Goal: Transaction & Acquisition: Purchase product/service

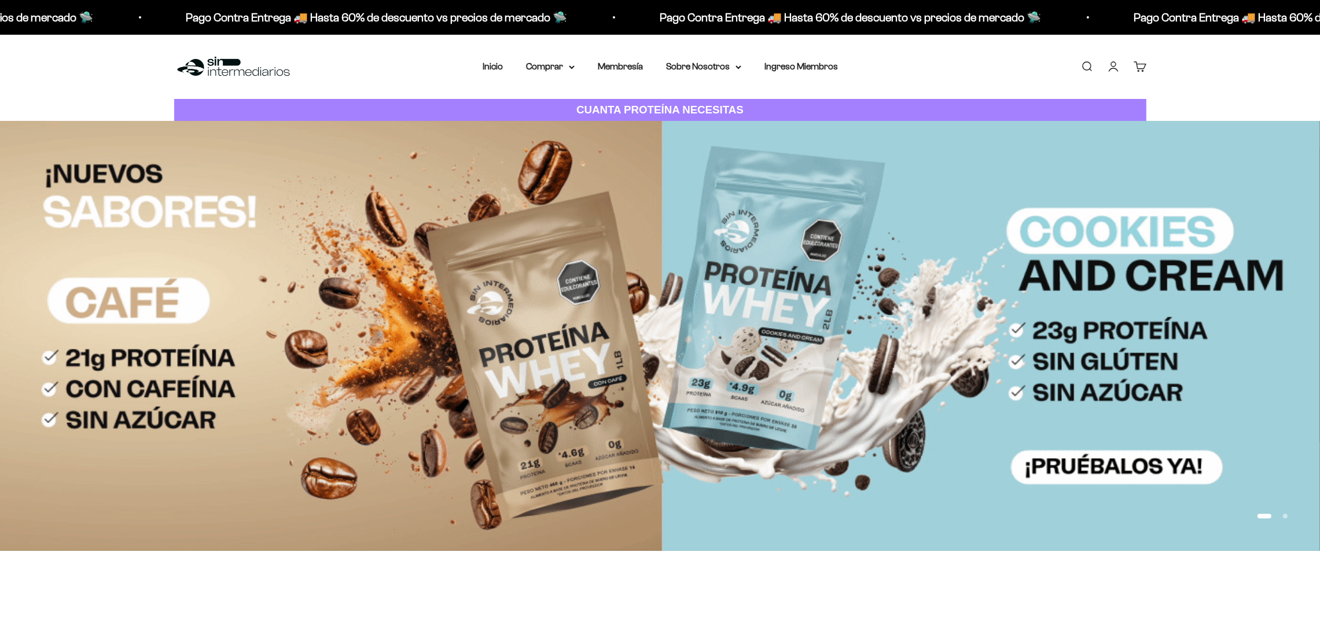
click at [1091, 60] on link "Buscar" at bounding box center [1086, 66] width 13 height 13
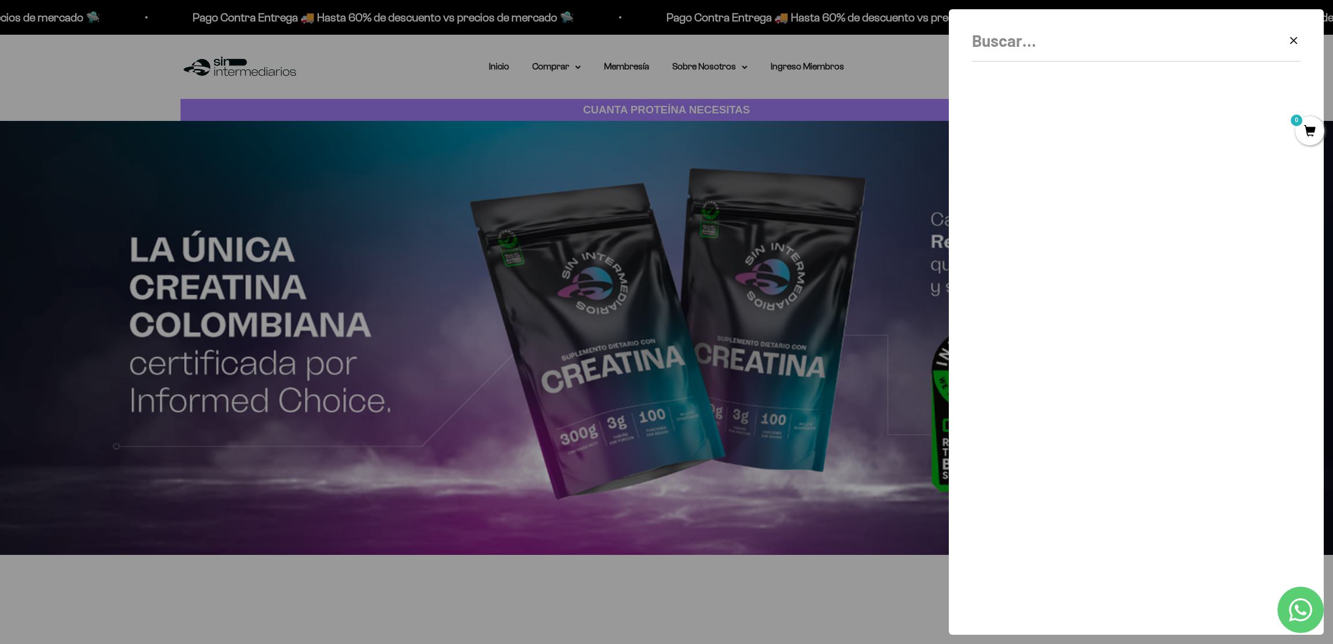
click at [617, 86] on div at bounding box center [666, 322] width 1333 height 644
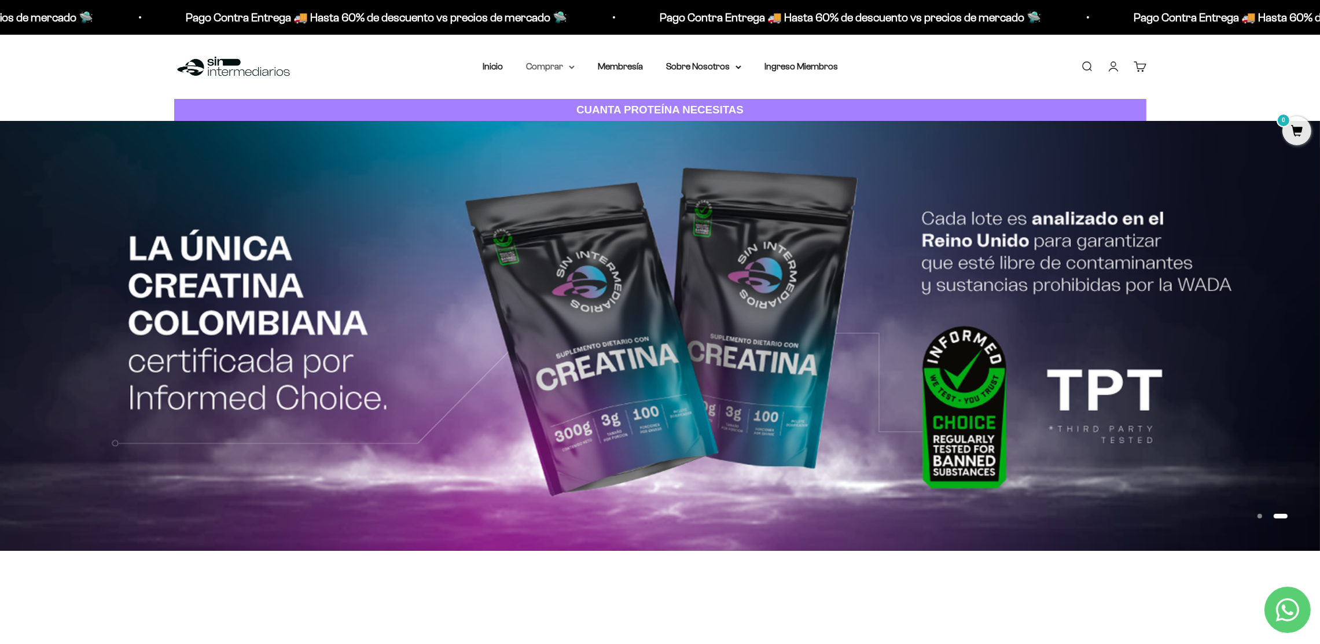
click at [546, 64] on summary "Comprar" at bounding box center [550, 66] width 49 height 15
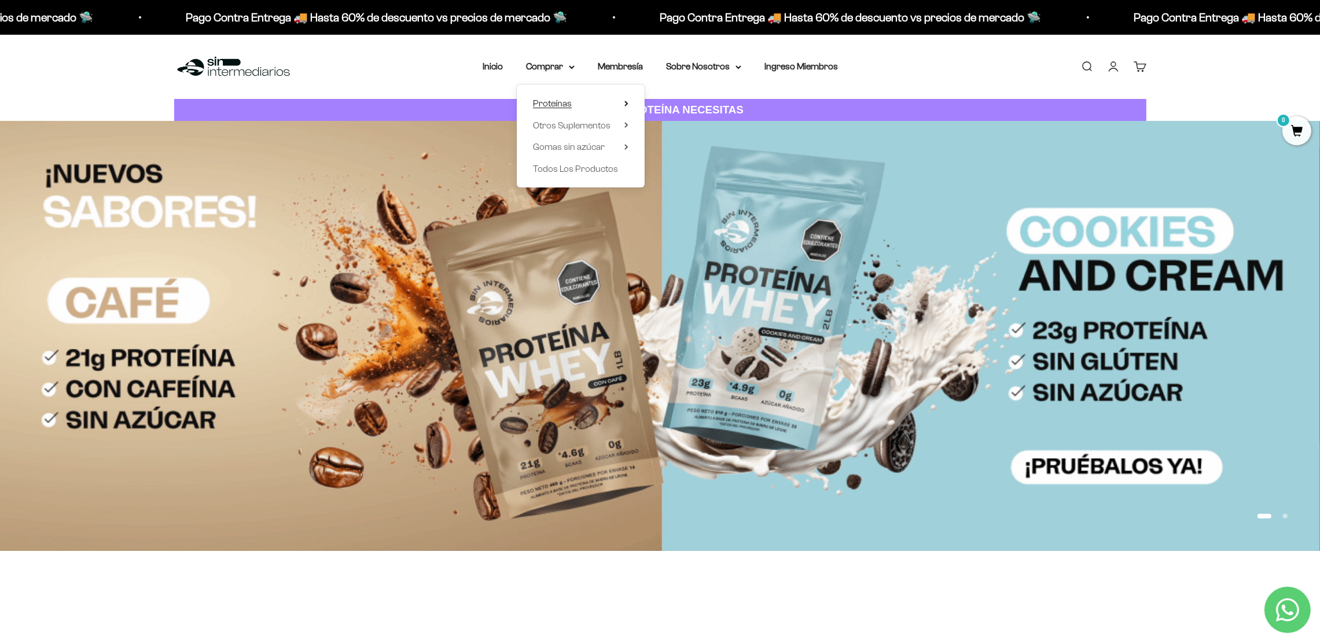
click at [565, 102] on span "Proteínas" at bounding box center [552, 103] width 39 height 10
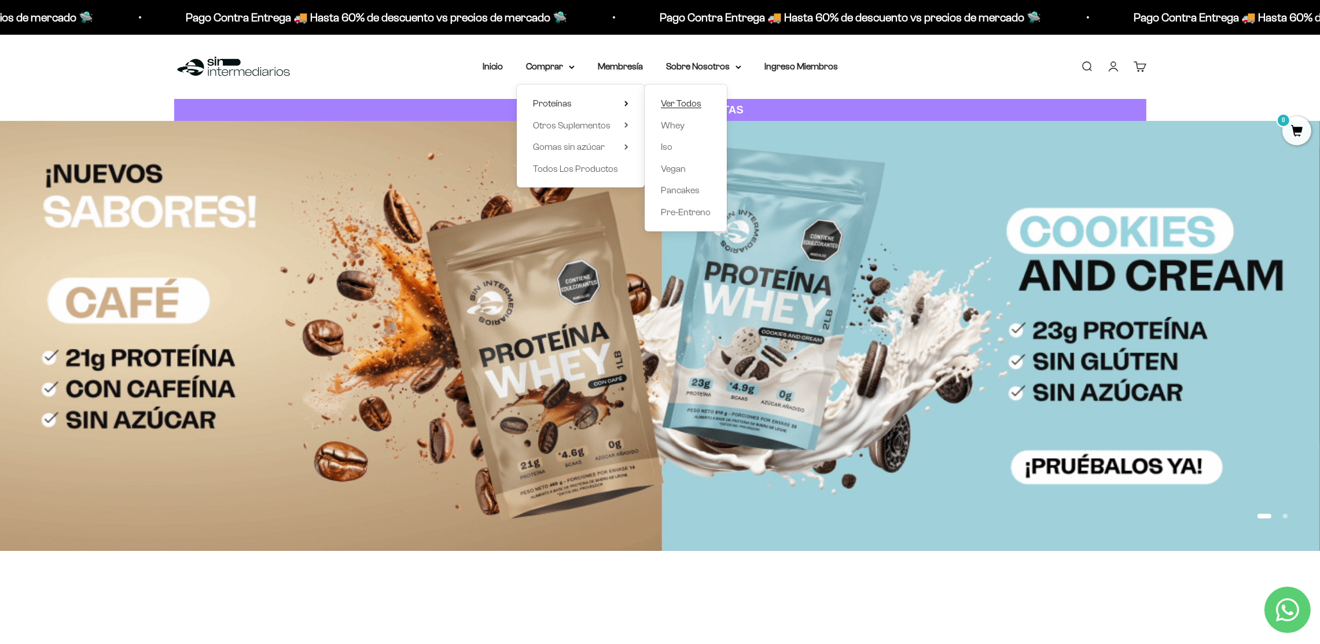
click at [699, 97] on span "Ver Todos" at bounding box center [681, 103] width 40 height 15
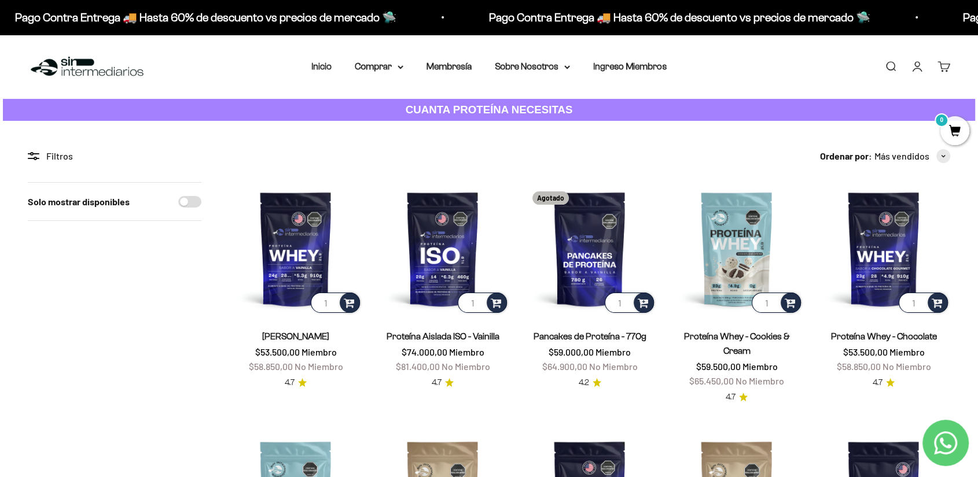
scroll to position [171, 0]
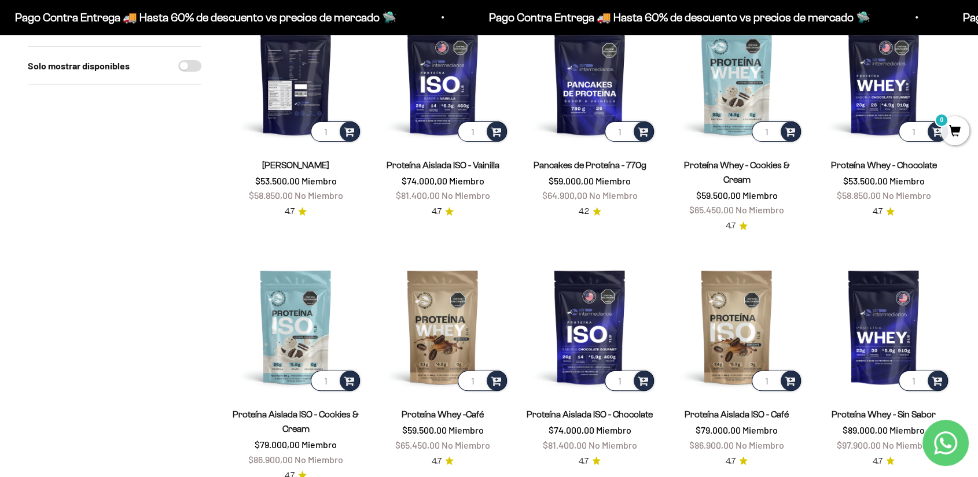
click at [289, 67] on img at bounding box center [295, 77] width 133 height 133
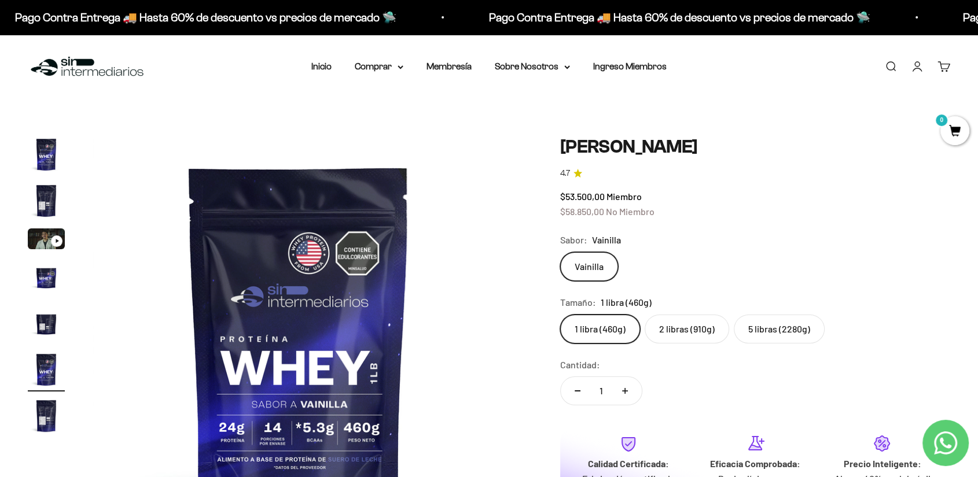
click at [33, 196] on img "Ir al artículo 2" at bounding box center [46, 200] width 37 height 37
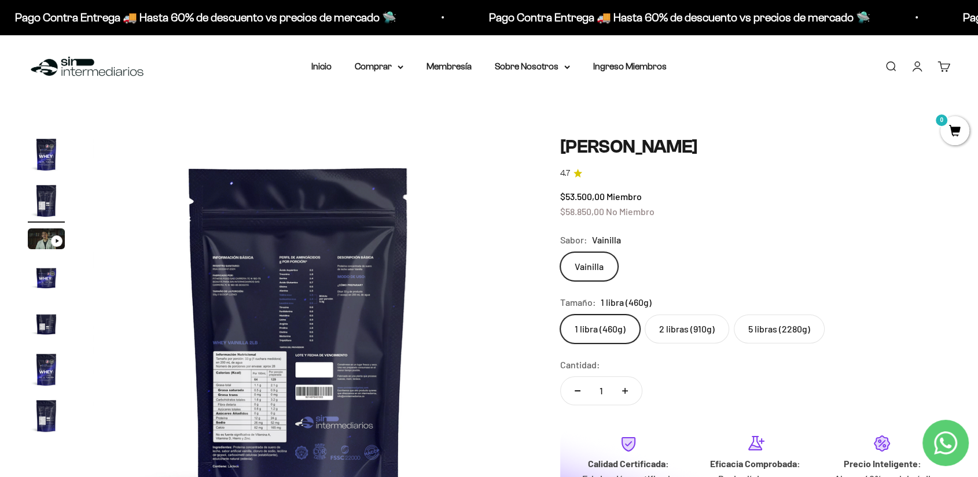
click at [46, 284] on img "Ir al artículo 4" at bounding box center [46, 277] width 37 height 37
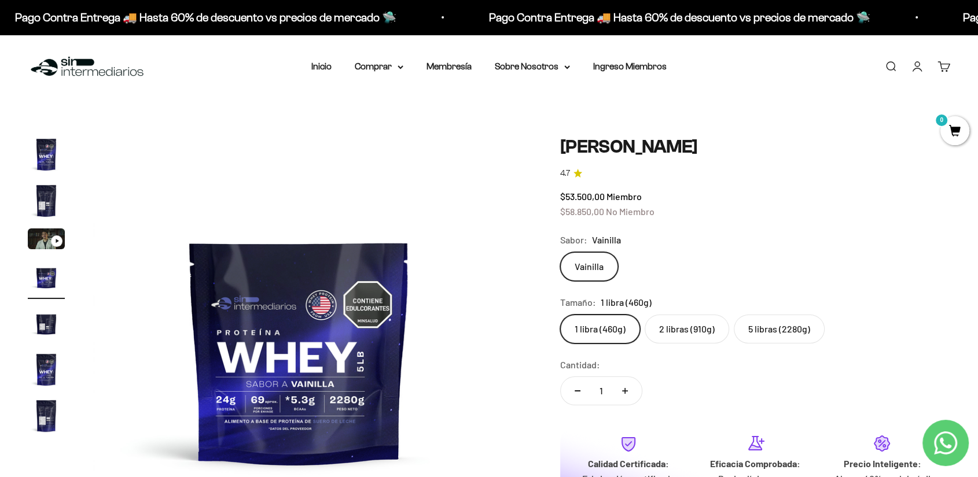
click at [47, 337] on img "Ir al artículo 5" at bounding box center [46, 323] width 37 height 37
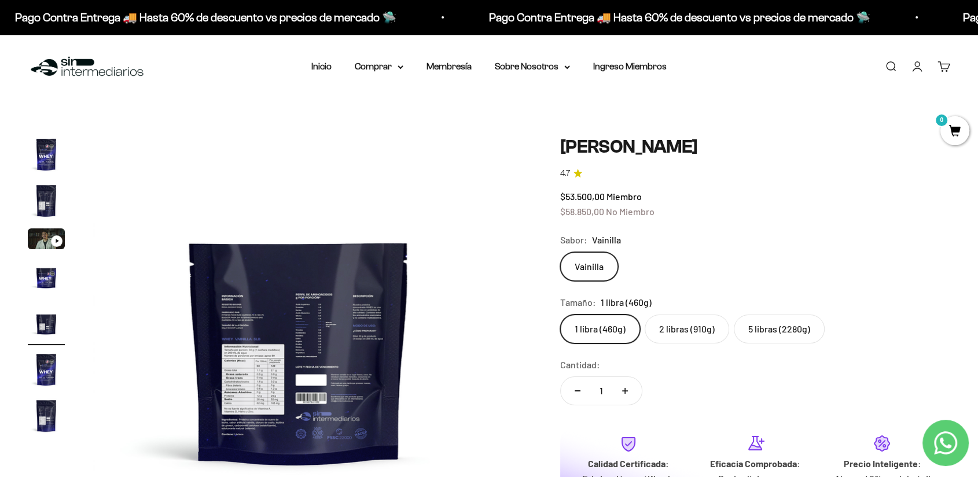
click at [56, 375] on img "Ir al artículo 6" at bounding box center [46, 369] width 37 height 37
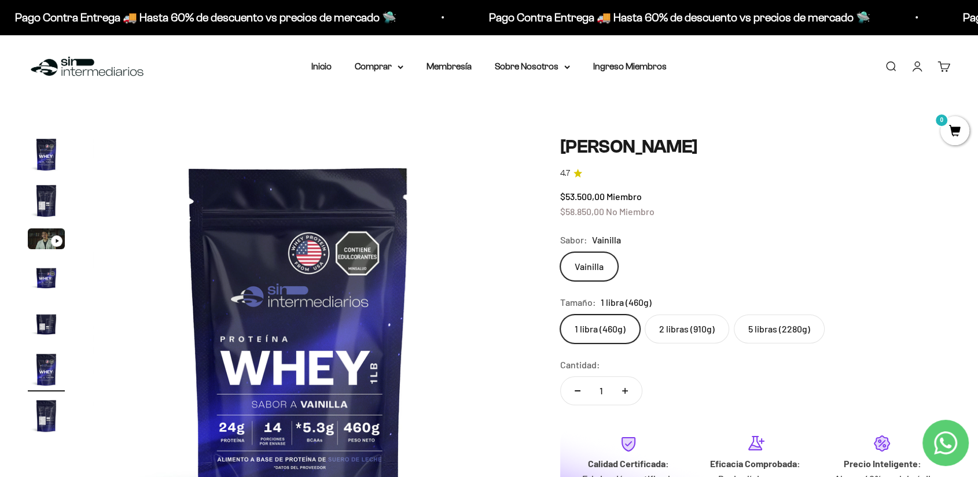
click at [54, 415] on img "Ir al artículo 7" at bounding box center [46, 415] width 37 height 37
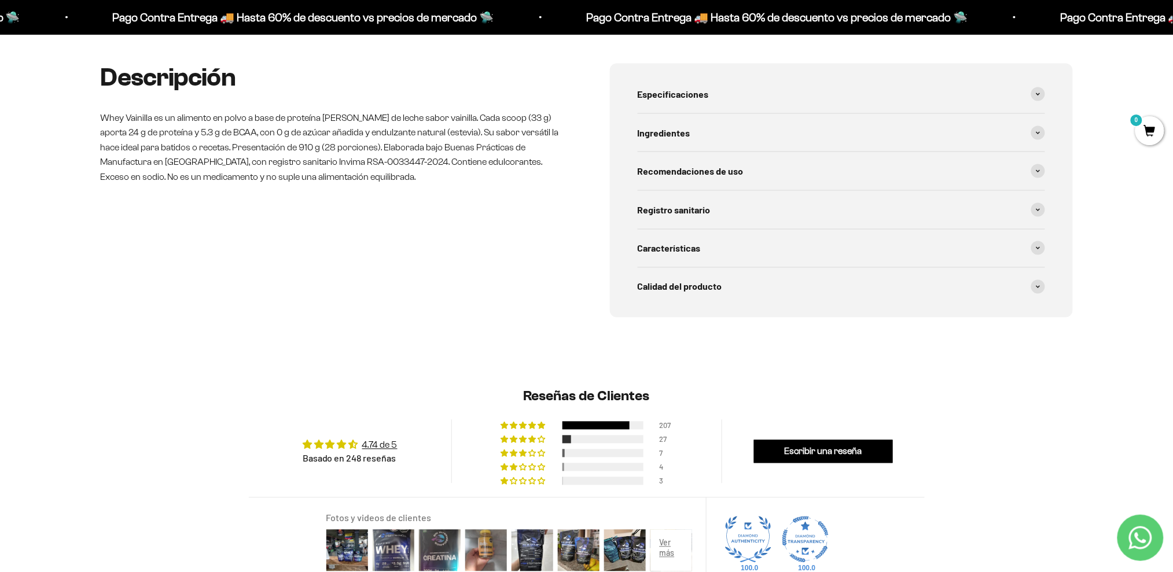
scroll to position [377, 0]
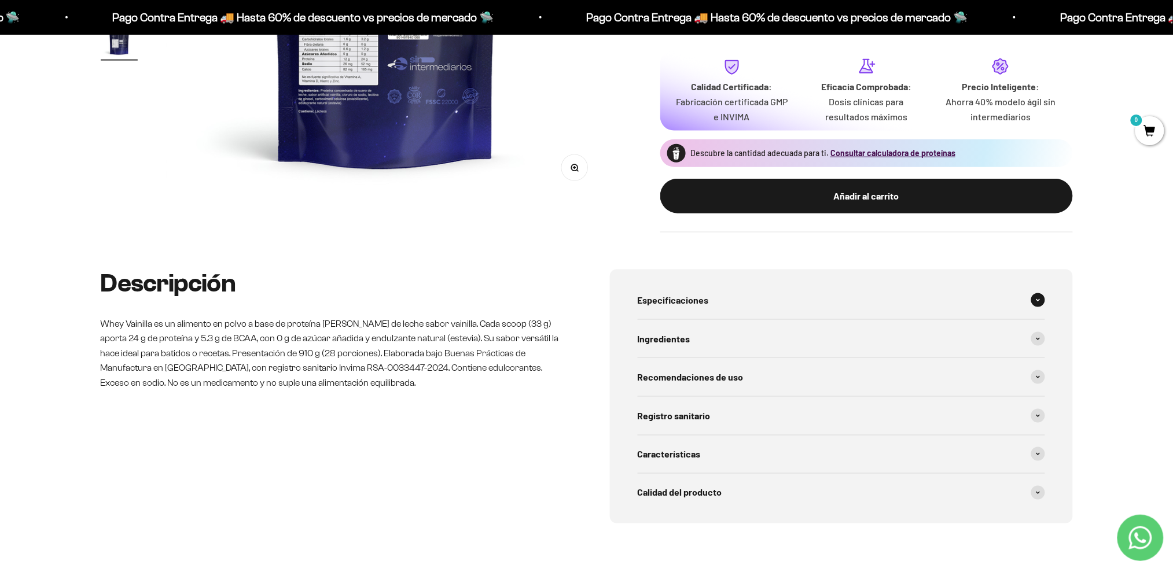
click at [757, 316] on div "Especificaciones" at bounding box center [841, 300] width 407 height 38
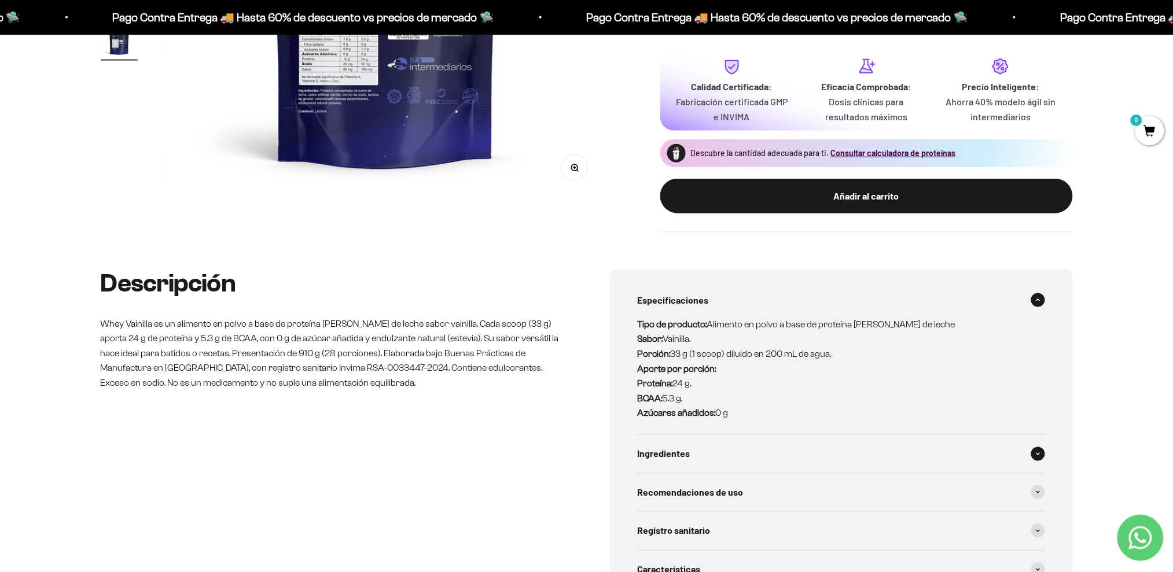
click at [691, 454] on div "Ingredientes" at bounding box center [841, 454] width 407 height 38
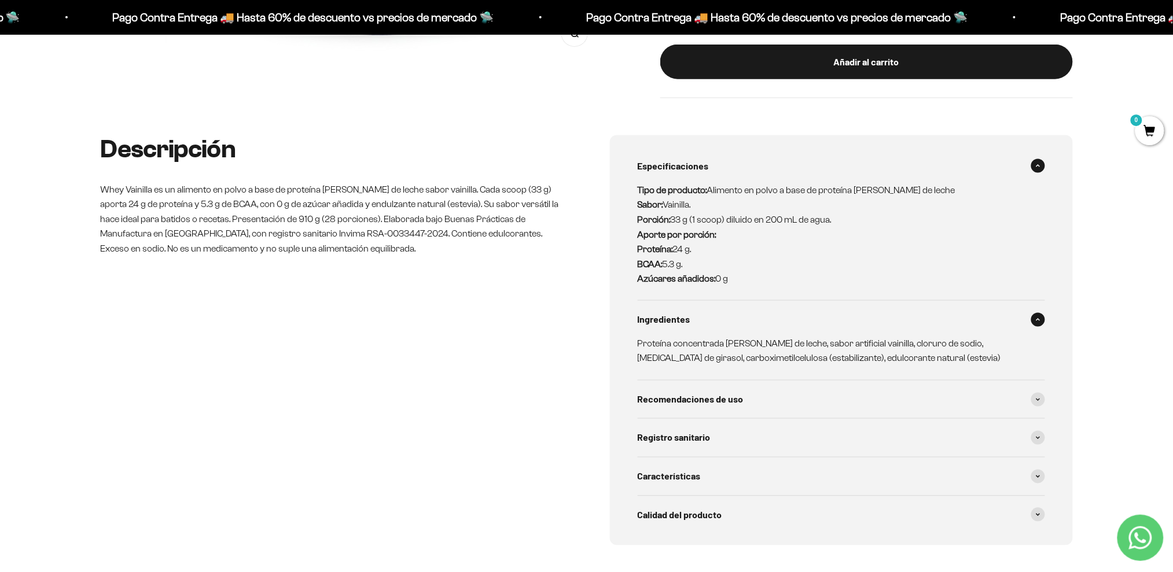
scroll to position [583, 0]
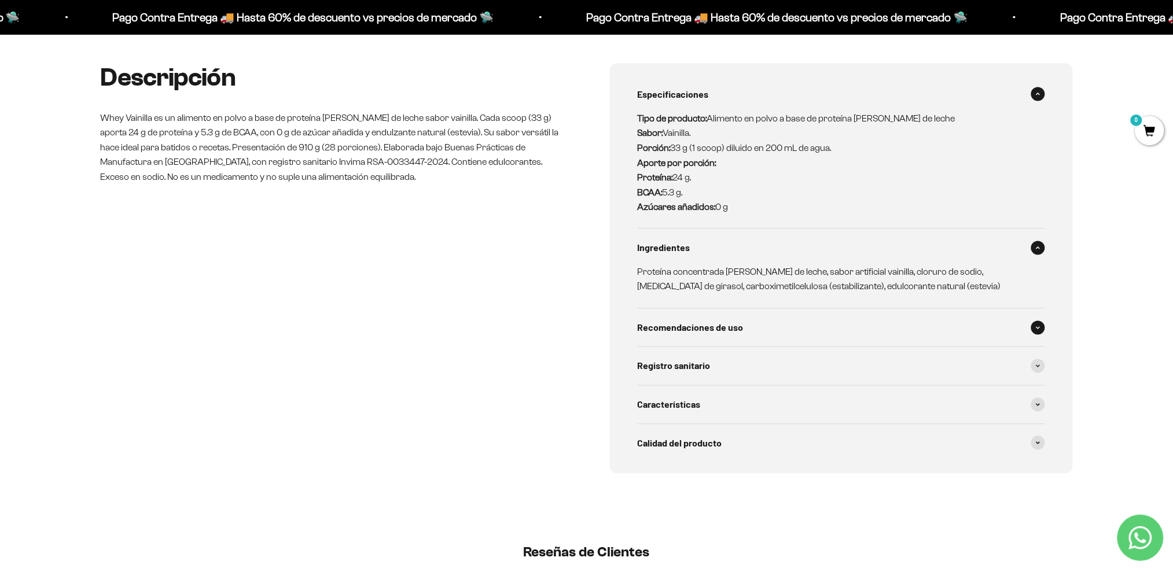
click at [715, 330] on span "Recomendaciones de uso" at bounding box center [691, 328] width 106 height 15
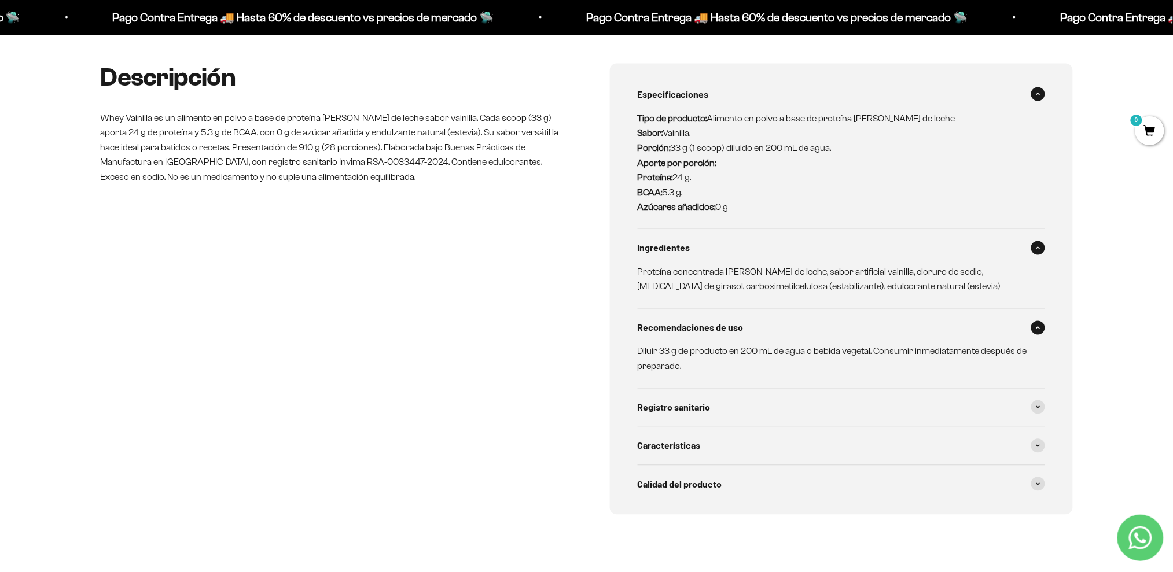
click at [716, 327] on span "Recomendaciones de uso" at bounding box center [691, 328] width 106 height 15
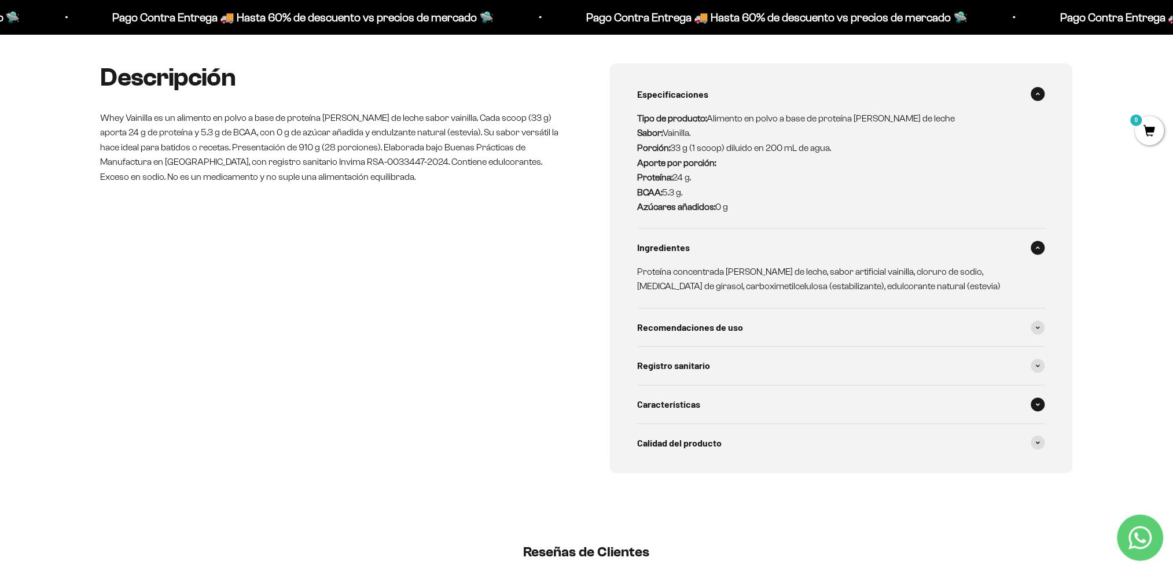
drag, startPoint x: 686, startPoint y: 391, endPoint x: 683, endPoint y: 398, distance: 7.5
click at [685, 391] on div "Características" at bounding box center [841, 405] width 407 height 38
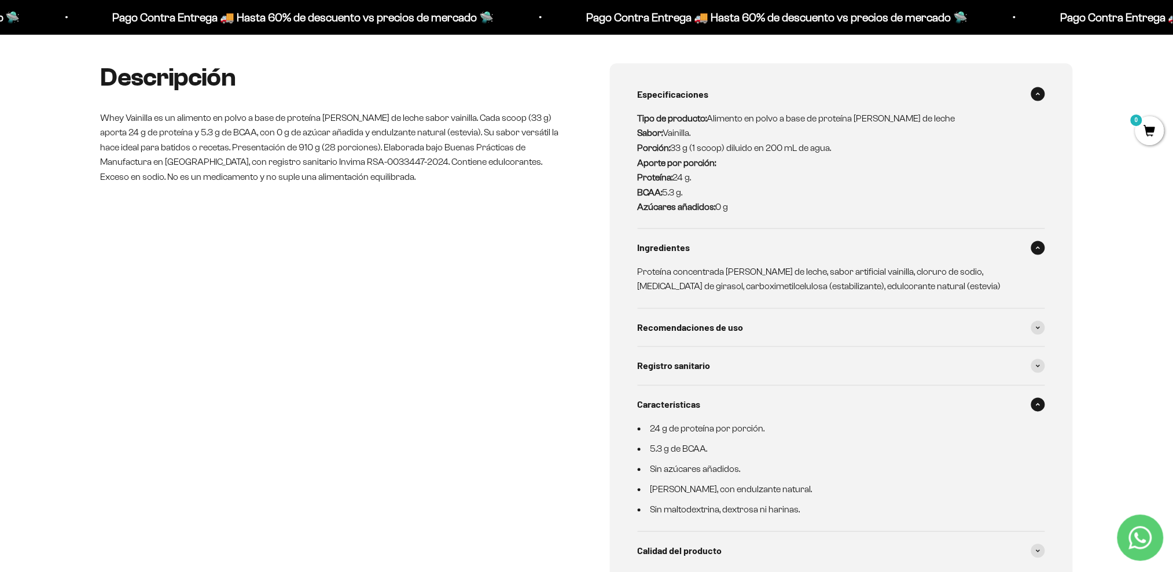
click at [987, 245] on span at bounding box center [1038, 248] width 14 height 14
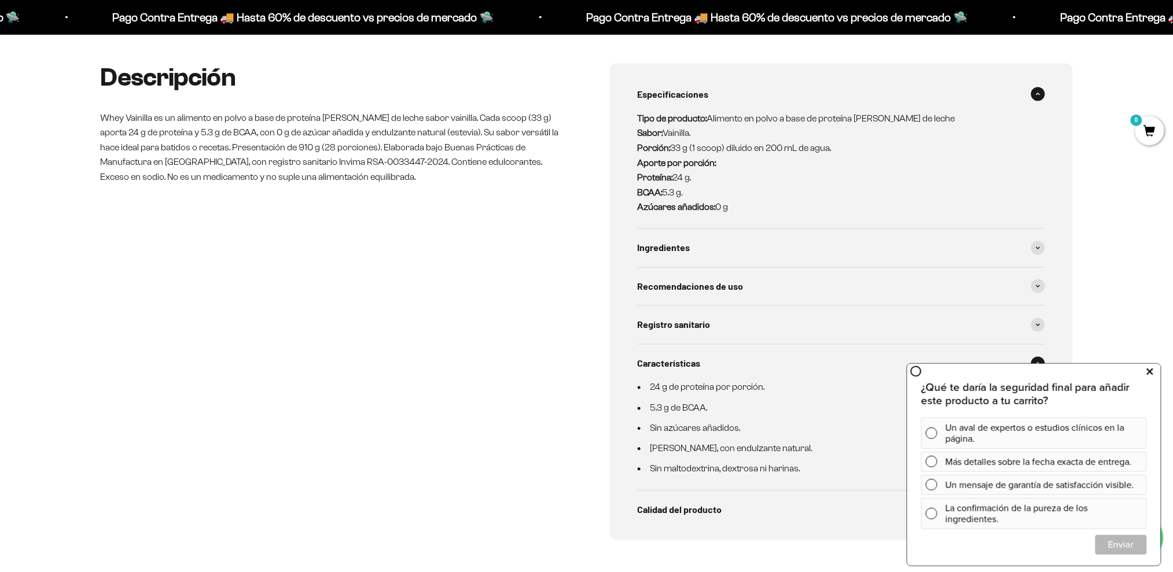
drag, startPoint x: 1147, startPoint y: 364, endPoint x: 2039, endPoint y: 720, distance: 960.3
click at [987, 364] on icon at bounding box center [1150, 371] width 6 height 15
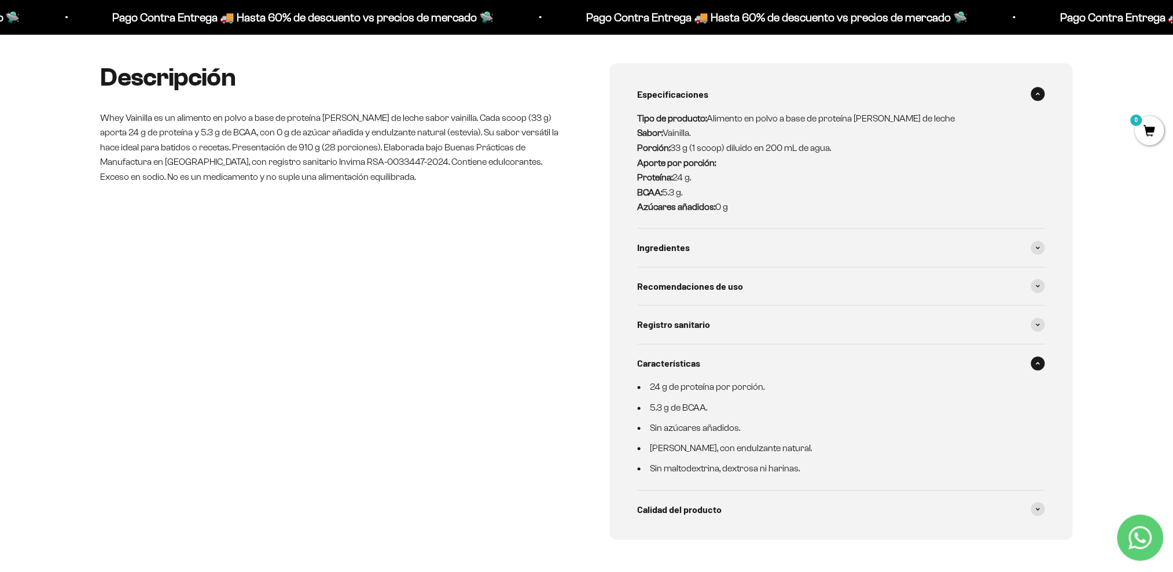
click at [363, 294] on div "Descripción Whey Vainilla es un alimento en polvo a base de proteína de suero d…" at bounding box center [332, 302] width 463 height 477
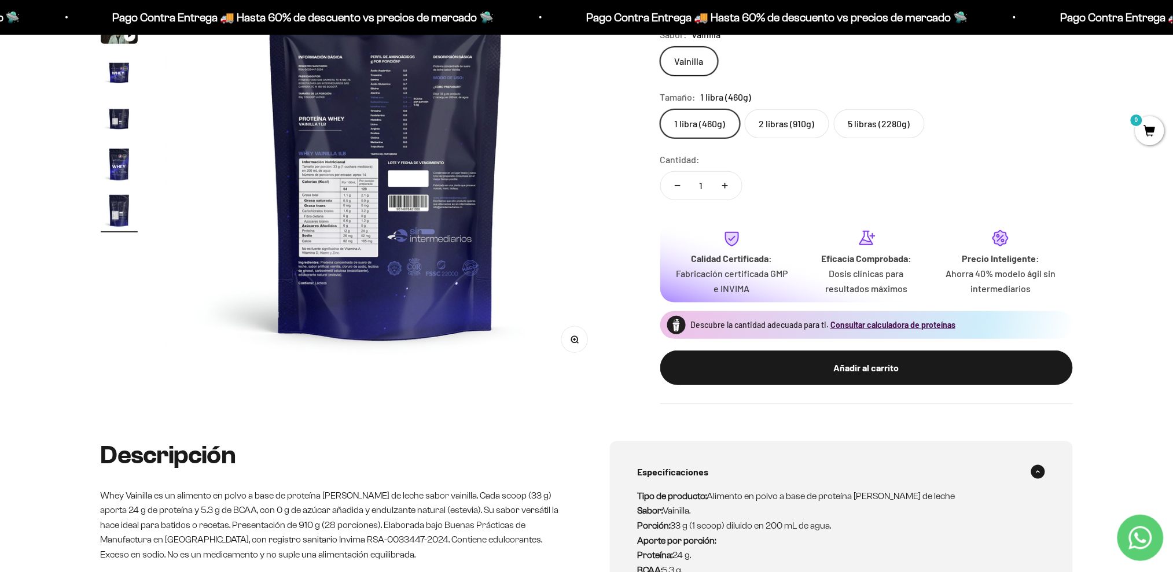
scroll to position [0, 0]
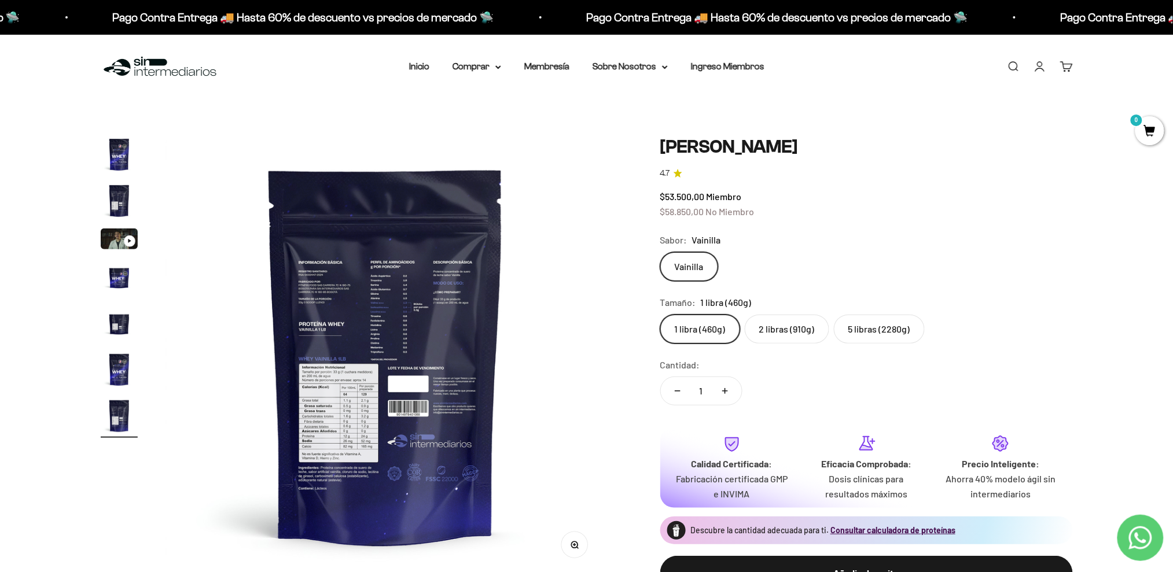
click at [780, 326] on label "2 libras (910g)" at bounding box center [787, 329] width 84 height 29
click at [660, 315] on input "2 libras (910g)" at bounding box center [660, 314] width 1 height 1
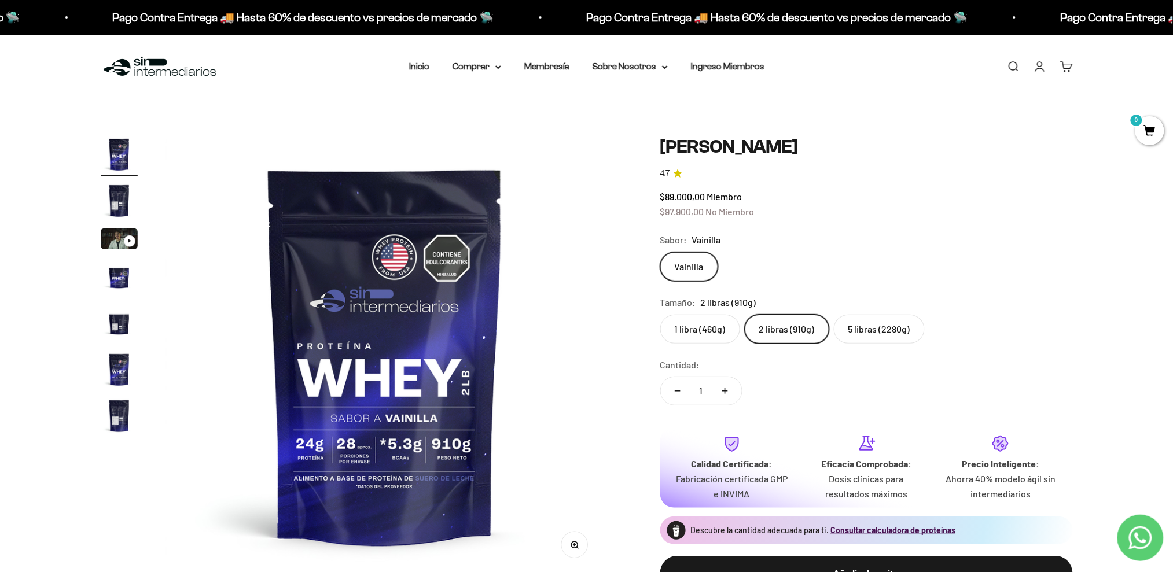
click at [122, 414] on img "Ir al artículo 7" at bounding box center [119, 415] width 37 height 37
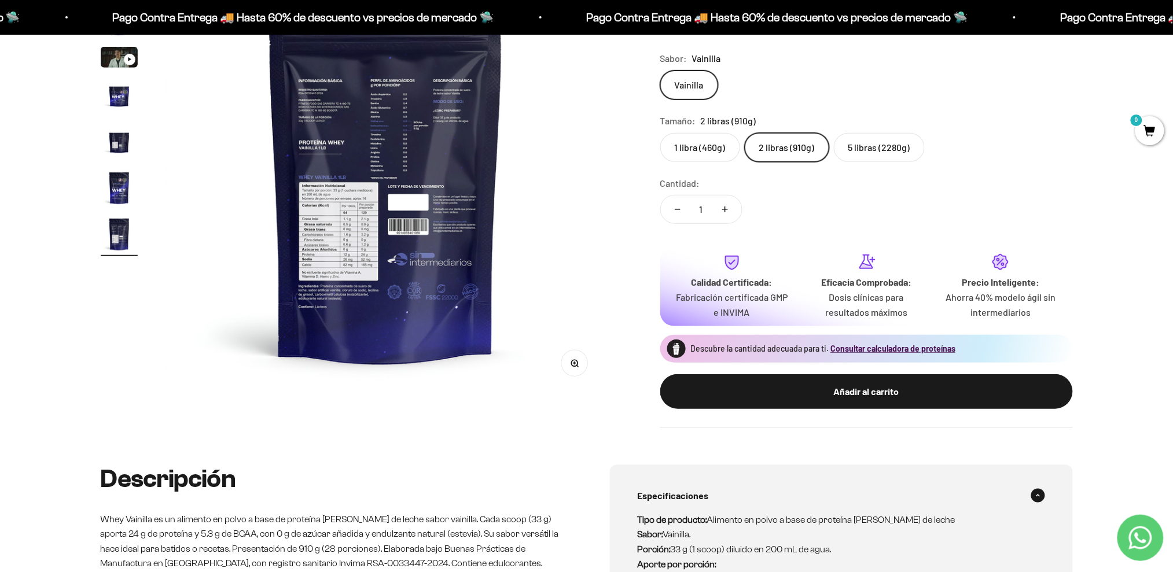
scroll to position [411, 0]
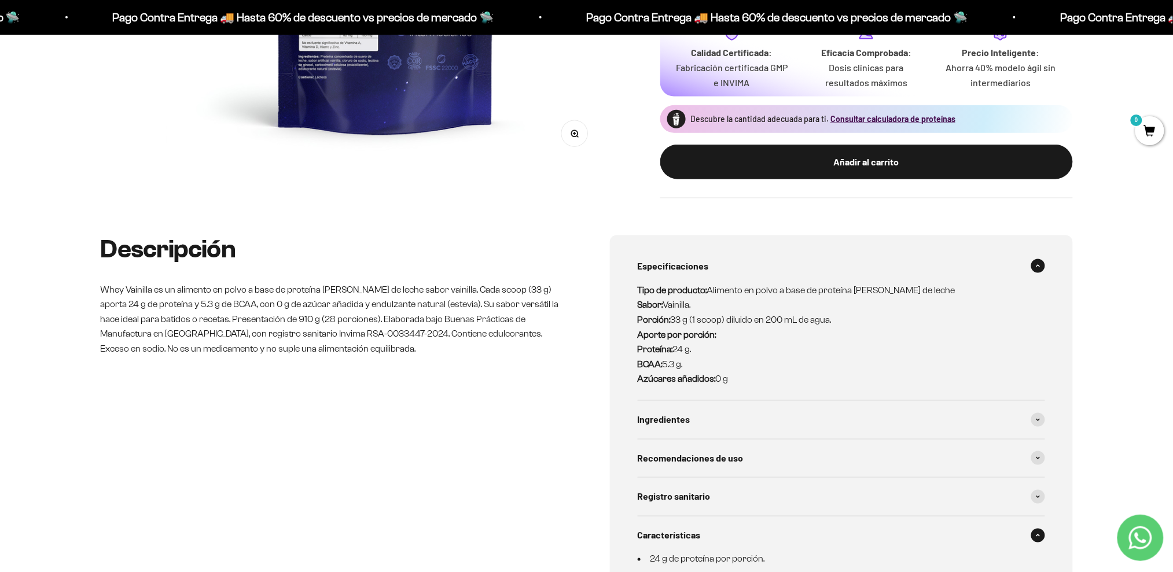
click at [507, 292] on p "Whey Vainilla es un alimento en polvo a base de proteína de suero de leche sabo…" at bounding box center [332, 319] width 463 height 74
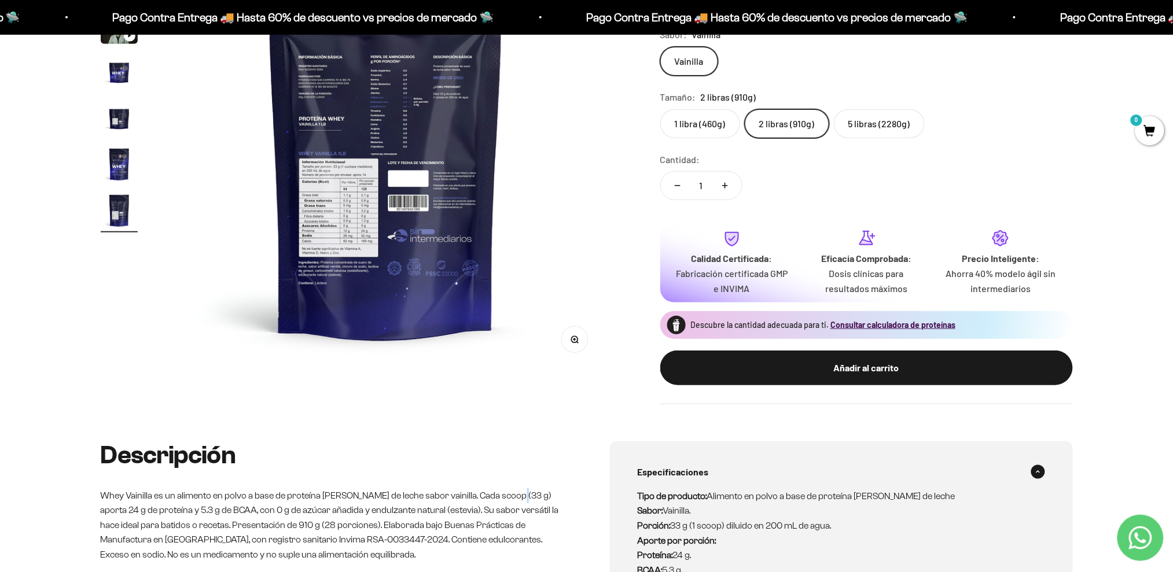
scroll to position [0, 0]
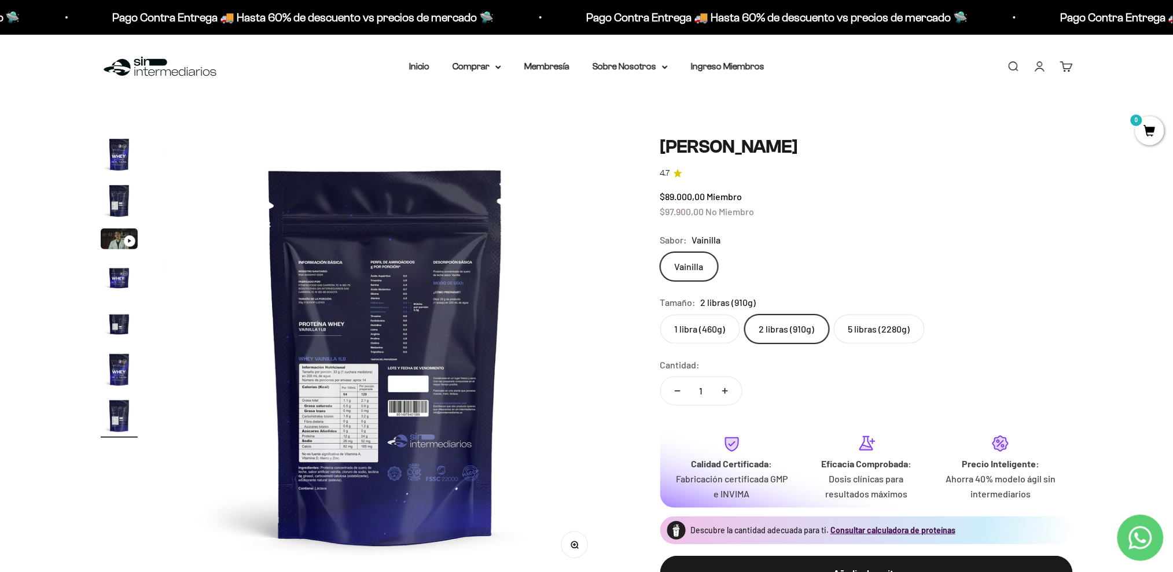
click at [117, 414] on img "Ir al artículo 7" at bounding box center [119, 415] width 37 height 37
click at [382, 359] on img at bounding box center [385, 355] width 439 height 439
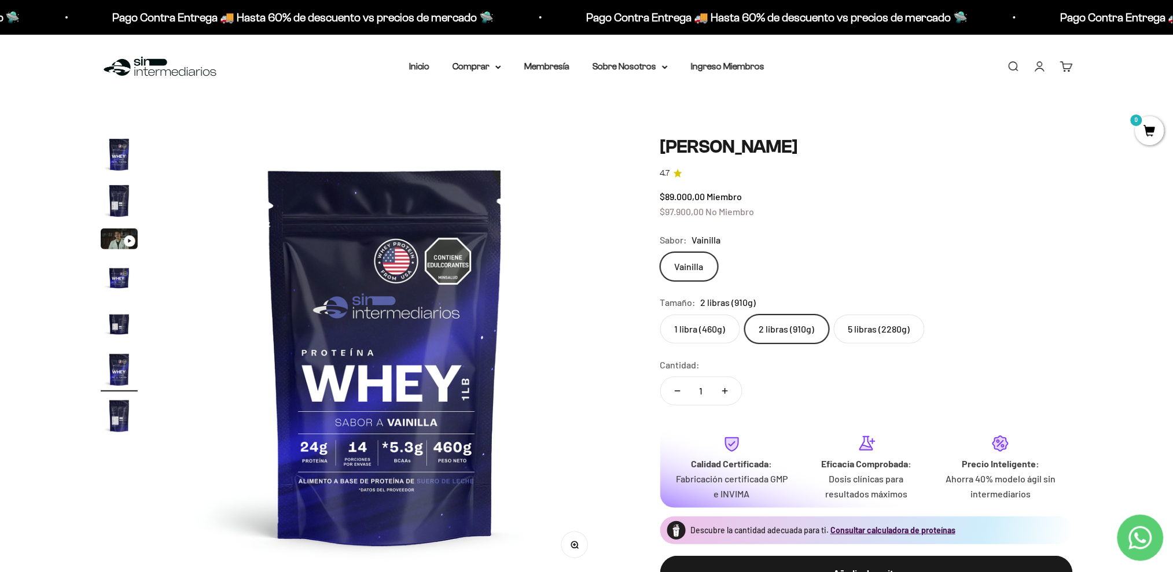
click at [709, 345] on safe-sticky "Proteína Whey - Vainilla 4.7 $89.000,00 Miembro $97.900,00 No Miembro Calidad d…" at bounding box center [866, 373] width 413 height 474
click at [701, 337] on label "1 libra (460g)" at bounding box center [700, 329] width 80 height 29
click at [660, 315] on input "1 libra (460g)" at bounding box center [660, 314] width 1 height 1
click at [780, 330] on label "2 libras (910g)" at bounding box center [787, 329] width 84 height 29
click at [660, 315] on input "2 libras (910g)" at bounding box center [660, 314] width 1 height 1
